Goal: Information Seeking & Learning: Learn about a topic

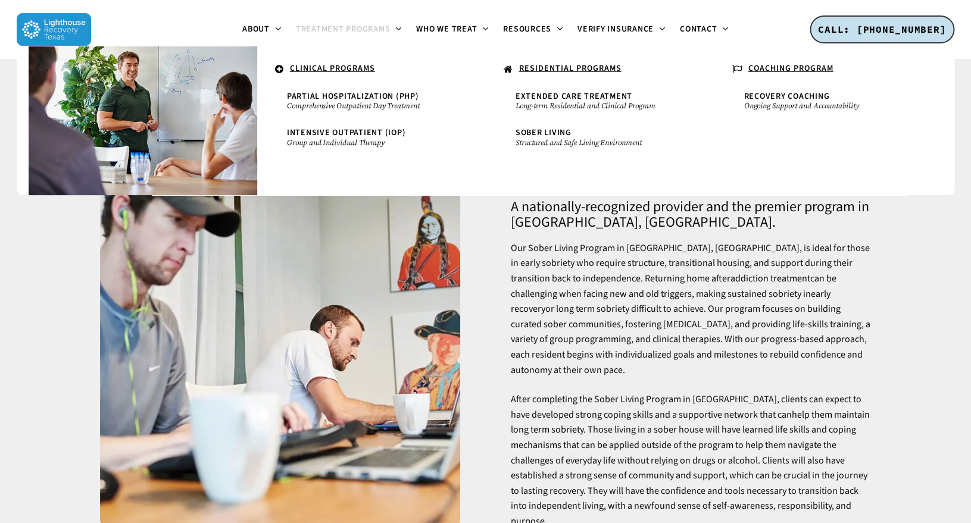
click at [559, 67] on u "RESIDENTIAL PROGRAMS" at bounding box center [570, 69] width 102 height 12
click at [559, 70] on u "RESIDENTIAL PROGRAMS" at bounding box center [570, 69] width 102 height 12
click at [548, 98] on span "Extended Care Treatment" at bounding box center [574, 97] width 117 height 12
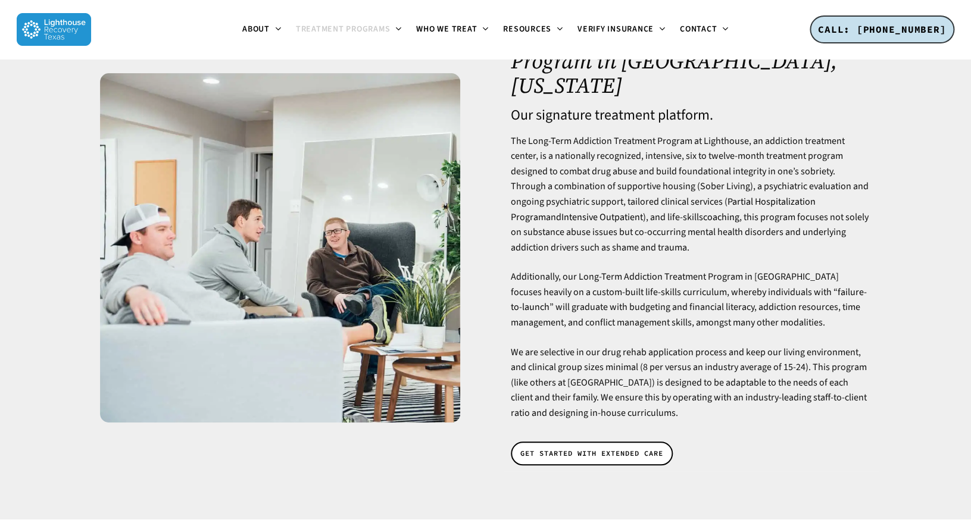
scroll to position [86, 0]
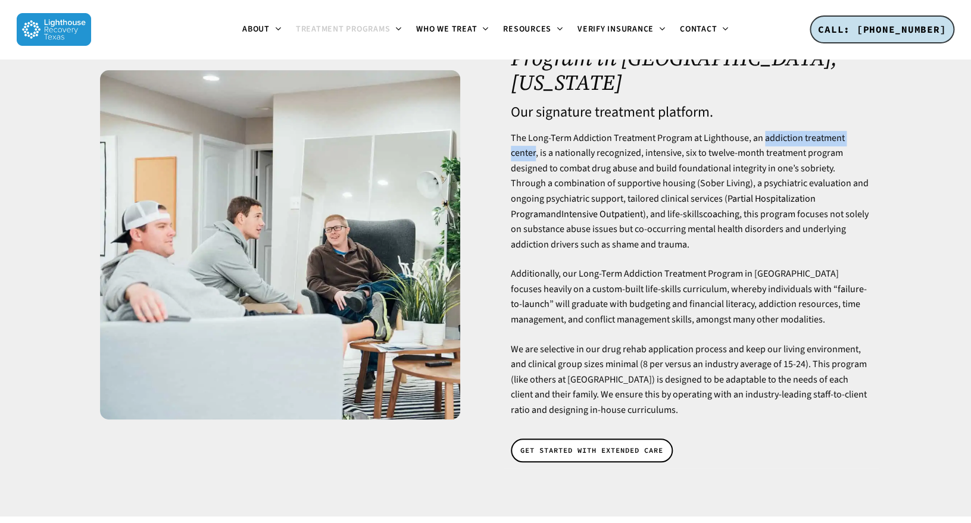
drag, startPoint x: 763, startPoint y: 111, endPoint x: 869, endPoint y: 116, distance: 106.1
click at [869, 131] on p "The Long-Term Addiction Treatment Program at Lighthouse, an addiction treatment…" at bounding box center [691, 199] width 360 height 136
click at [776, 131] on p "The Long-Term Addiction Treatment Program at Lighthouse, an addiction treatment…" at bounding box center [691, 199] width 360 height 136
drag, startPoint x: 762, startPoint y: 116, endPoint x: 868, endPoint y: 113, distance: 106.6
click at [868, 131] on p "The Long-Term Addiction Treatment Program at Lighthouse, an addiction treatment…" at bounding box center [691, 199] width 360 height 136
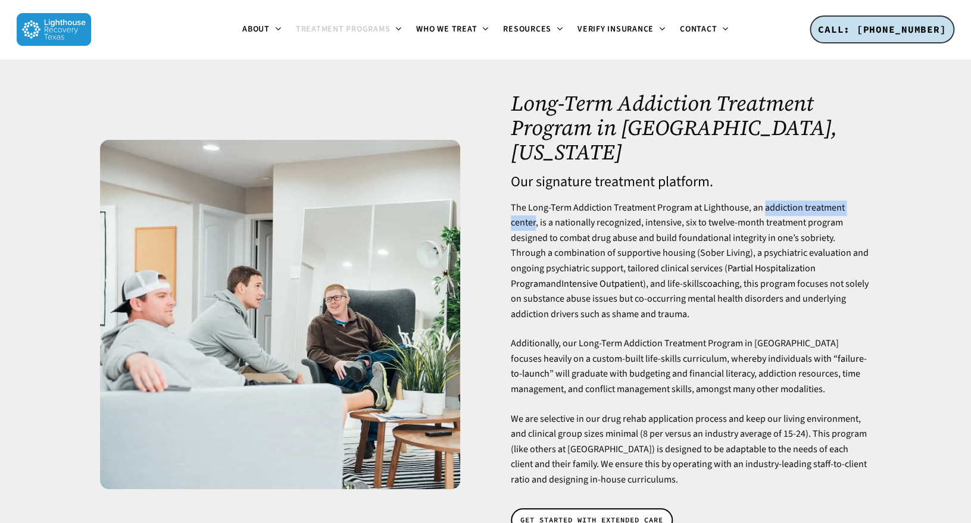
scroll to position [0, 0]
